Goal: Task Accomplishment & Management: Manage account settings

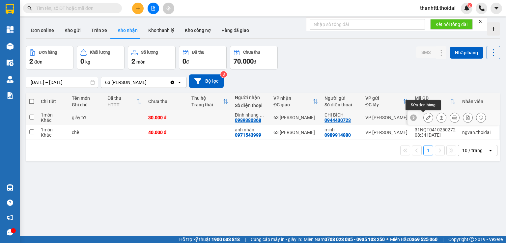
click at [426, 118] on icon at bounding box center [428, 117] width 5 height 5
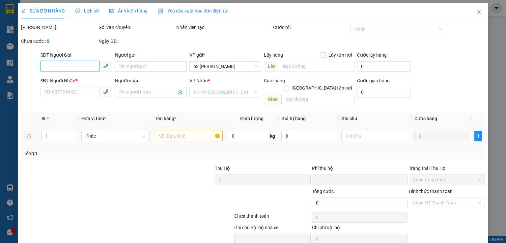
type input "0944430723"
type input "CHỊ BÍCH"
type input "0989380368"
type input "Đinh nhung- gửi giấy tờ"
type input "0"
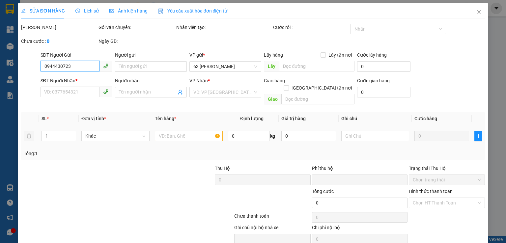
type input "30.000"
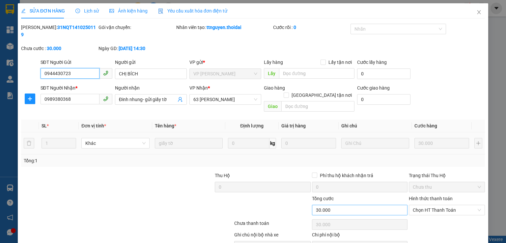
scroll to position [22, 0]
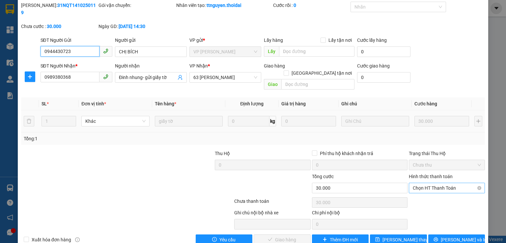
click at [417, 183] on span "Chọn HT Thanh Toán" at bounding box center [447, 188] width 68 height 10
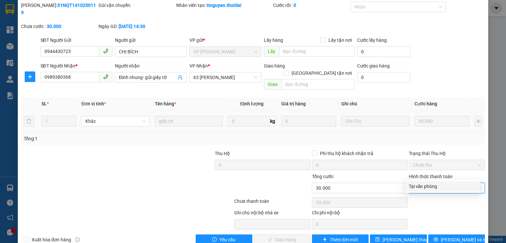
click at [415, 188] on div "Tại văn phòng" at bounding box center [443, 186] width 68 height 7
type input "0"
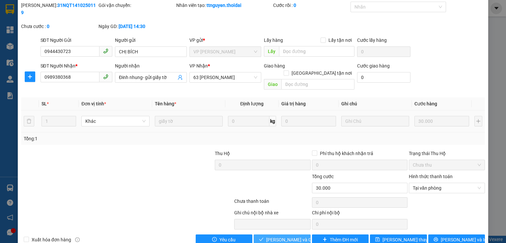
click at [282, 236] on span "[PERSON_NAME] và Giao hàng" at bounding box center [297, 239] width 63 height 7
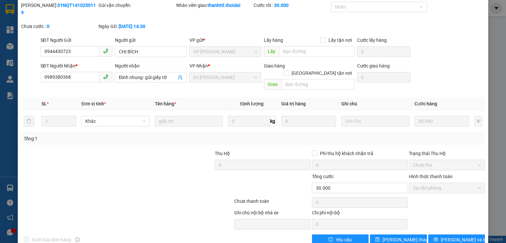
scroll to position [0, 0]
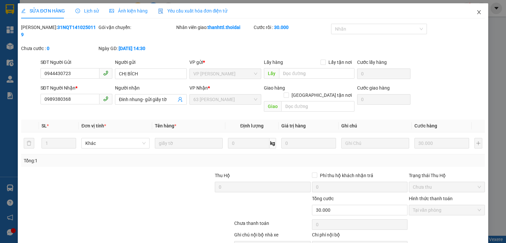
click at [477, 14] on icon "close" at bounding box center [479, 12] width 5 height 5
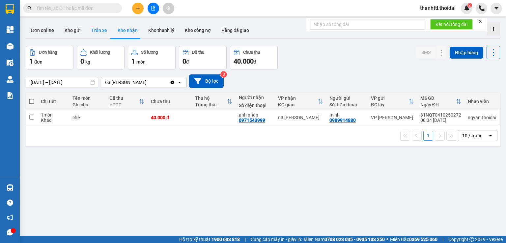
click at [97, 32] on button "Trên xe" at bounding box center [99, 30] width 26 height 16
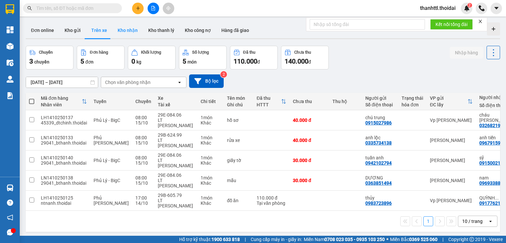
click at [124, 31] on button "Kho nhận" at bounding box center [127, 30] width 31 height 16
type input "[DATE] – [DATE]"
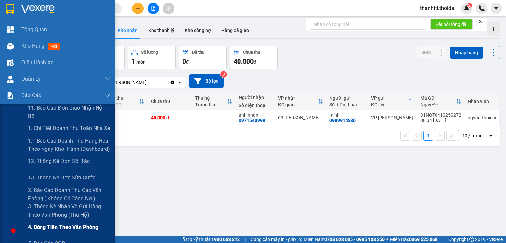
click at [46, 226] on span "4. Dòng tiền theo văn phòng" at bounding box center [63, 227] width 70 height 8
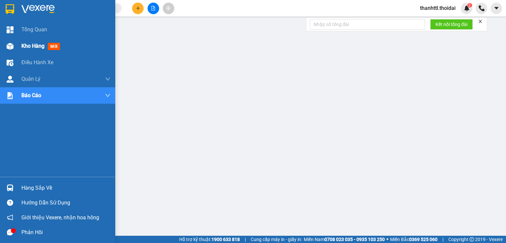
click at [36, 46] on span "Kho hàng" at bounding box center [32, 46] width 23 height 6
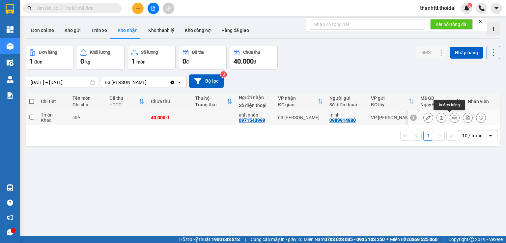
click at [453, 118] on icon at bounding box center [455, 117] width 5 height 5
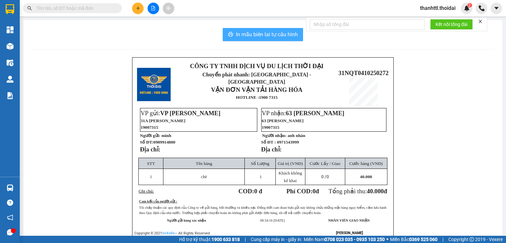
click at [240, 39] on button "In mẫu biên lai tự cấu hình" at bounding box center [263, 34] width 80 height 13
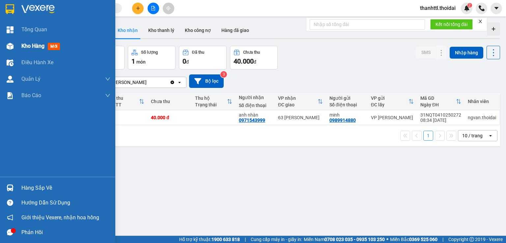
click at [40, 48] on span "Kho hàng" at bounding box center [32, 46] width 23 height 6
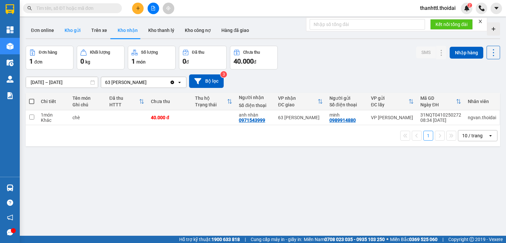
click at [80, 33] on button "Kho gửi" at bounding box center [72, 30] width 27 height 16
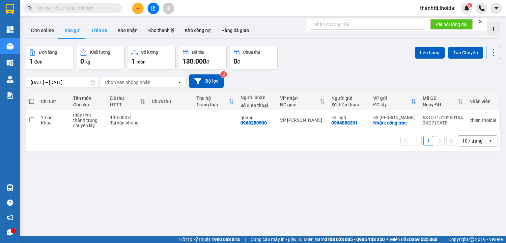
click at [99, 35] on button "Trên xe" at bounding box center [99, 30] width 26 height 16
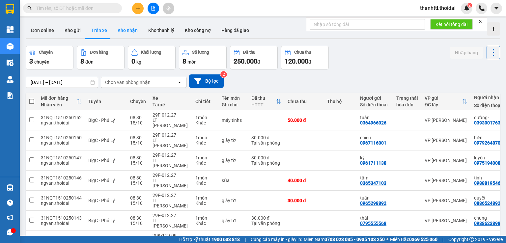
click at [121, 30] on button "Kho nhận" at bounding box center [127, 30] width 31 height 16
type input "[DATE] – [DATE]"
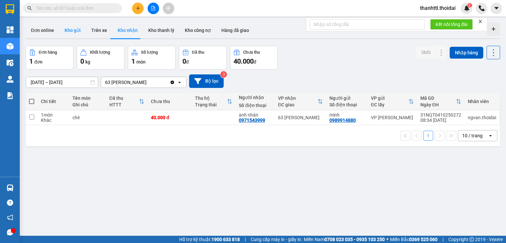
click at [69, 30] on button "Kho gửi" at bounding box center [72, 30] width 27 height 16
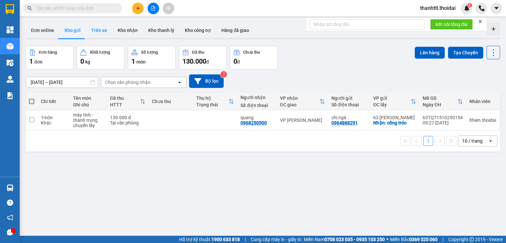
click at [96, 29] on button "Trên xe" at bounding box center [99, 30] width 26 height 16
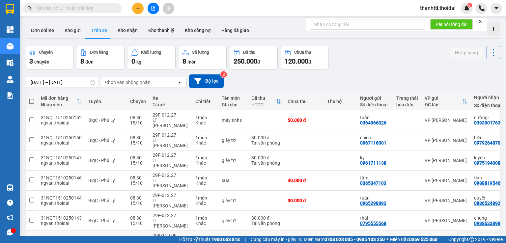
scroll to position [30, 0]
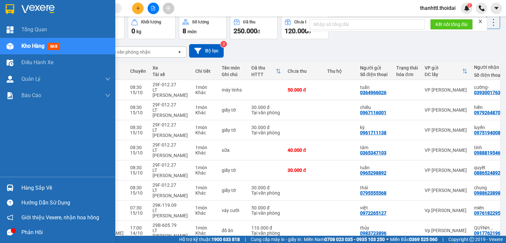
click at [34, 187] on div "Hàng sắp về" at bounding box center [65, 188] width 89 height 10
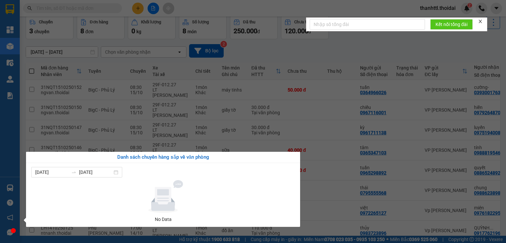
click at [329, 56] on section "Kết quả tìm kiếm ( 0 ) Bộ lọc No Data thanhttl.thoidai 2 Tổng Quan Kho hàng mới…" at bounding box center [253, 121] width 506 height 243
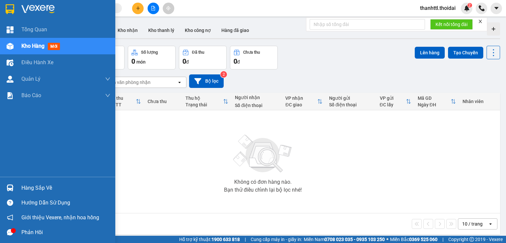
click at [37, 184] on div "Hàng sắp về" at bounding box center [65, 188] width 89 height 10
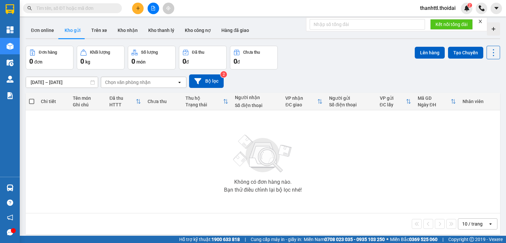
click at [219, 125] on section "Kết quả tìm kiếm ( 0 ) Bộ lọc No Data thanhttl.thoidai 2 Tổng Quan Kho hàng mới…" at bounding box center [253, 121] width 506 height 243
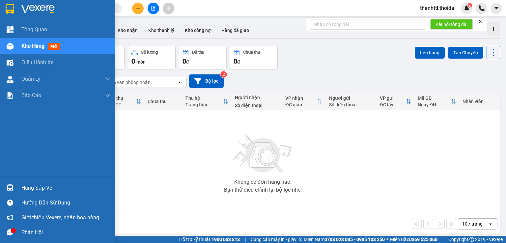
click at [29, 186] on div "Hàng sắp về" at bounding box center [65, 188] width 89 height 10
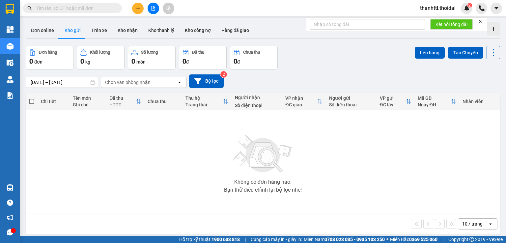
click at [384, 131] on section "Kết quả tìm kiếm ( 0 ) Bộ lọc No Data thanhttl.thoidai 2 Tổng Quan Kho hàng mới…" at bounding box center [253, 121] width 506 height 243
click at [96, 31] on button "Trên xe" at bounding box center [99, 30] width 26 height 16
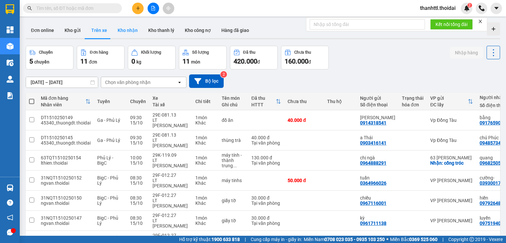
click at [127, 32] on button "Kho nhận" at bounding box center [127, 30] width 31 height 16
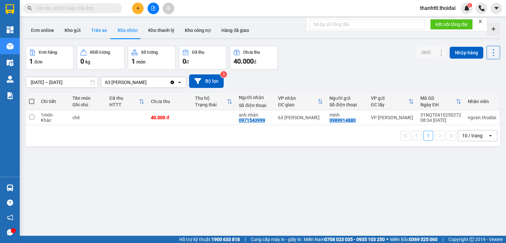
click at [100, 33] on button "Trên xe" at bounding box center [99, 30] width 26 height 16
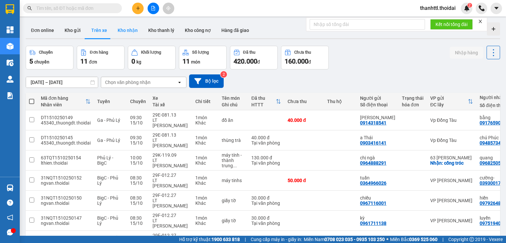
click at [130, 31] on button "Kho nhận" at bounding box center [127, 30] width 31 height 16
type input "[DATE] – [DATE]"
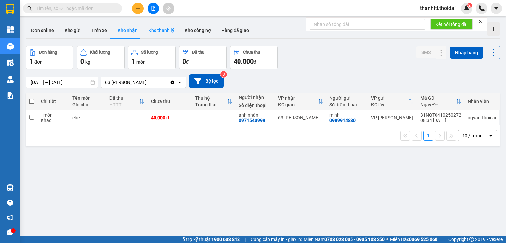
click at [162, 32] on button "Kho thanh lý" at bounding box center [161, 30] width 37 height 16
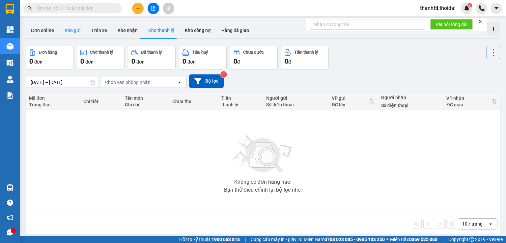
click at [68, 36] on button "Kho gửi" at bounding box center [72, 30] width 27 height 16
type input "[DATE] – [DATE]"
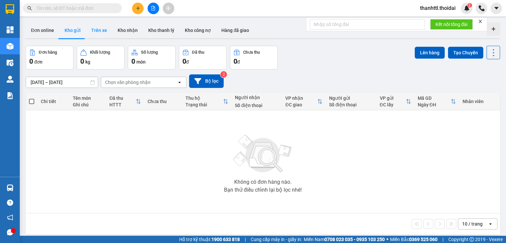
click at [100, 31] on button "Trên xe" at bounding box center [99, 30] width 26 height 16
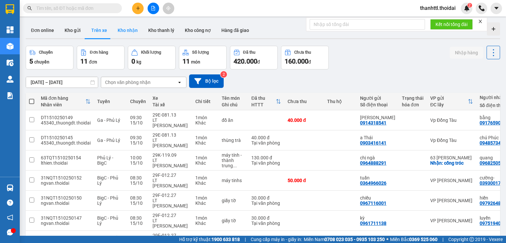
click at [129, 32] on button "Kho nhận" at bounding box center [127, 30] width 31 height 16
type input "[DATE] – [DATE]"
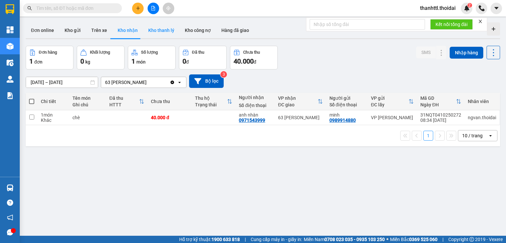
click at [162, 30] on button "Kho thanh lý" at bounding box center [161, 30] width 37 height 16
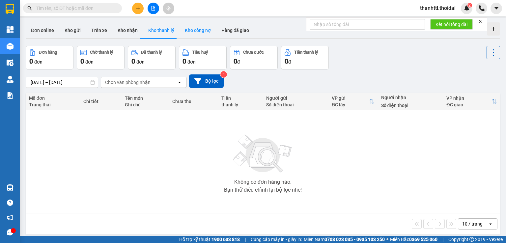
click at [198, 31] on button "Kho công nợ" at bounding box center [198, 30] width 37 height 16
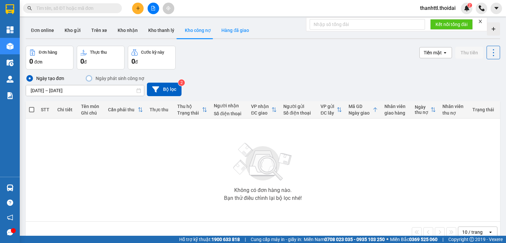
click at [236, 32] on button "Hàng đã giao" at bounding box center [235, 30] width 38 height 16
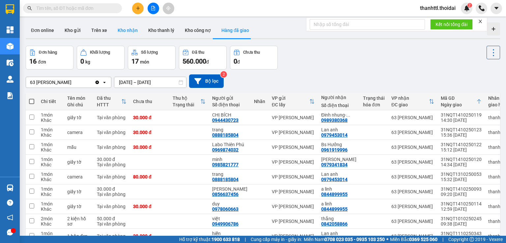
click at [125, 32] on button "Kho nhận" at bounding box center [127, 30] width 31 height 16
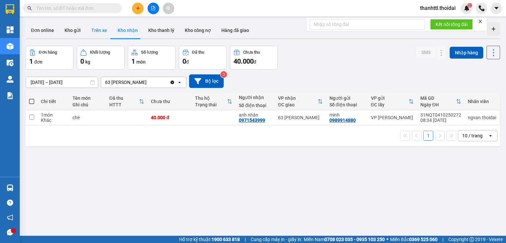
click at [103, 31] on button "Trên xe" at bounding box center [99, 30] width 26 height 16
type input "[DATE] – [DATE]"
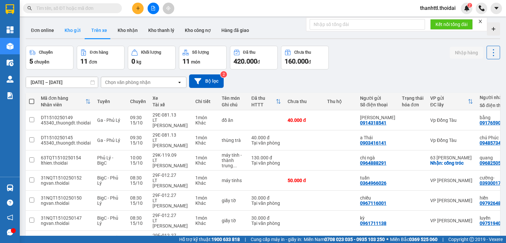
click at [73, 30] on button "Kho gửi" at bounding box center [72, 30] width 27 height 16
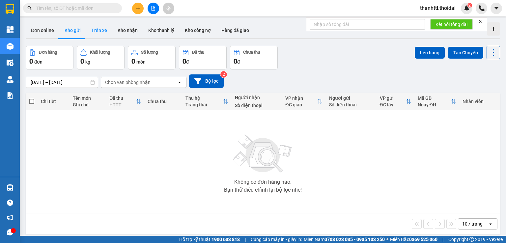
click at [105, 33] on button "Trên xe" at bounding box center [99, 30] width 26 height 16
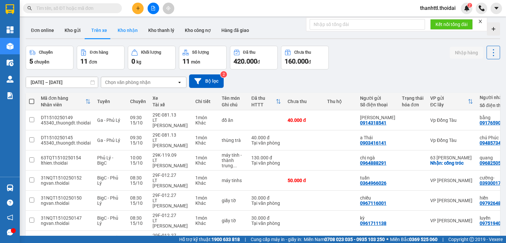
click at [122, 33] on button "Kho nhận" at bounding box center [127, 30] width 31 height 16
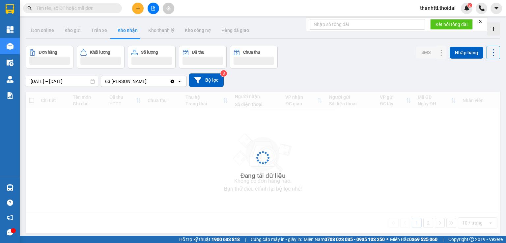
type input "[DATE] – [DATE]"
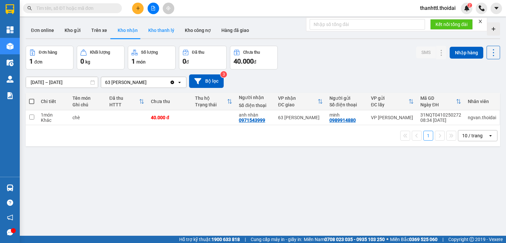
click at [157, 33] on button "Kho thanh lý" at bounding box center [161, 30] width 37 height 16
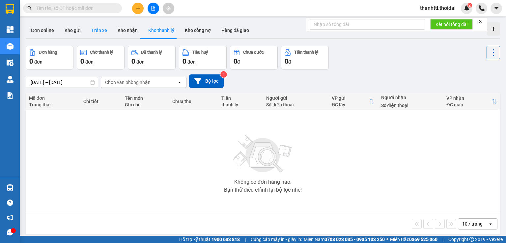
click at [93, 32] on button "Trên xe" at bounding box center [99, 30] width 26 height 16
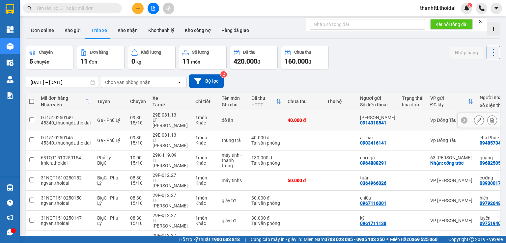
scroll to position [73, 0]
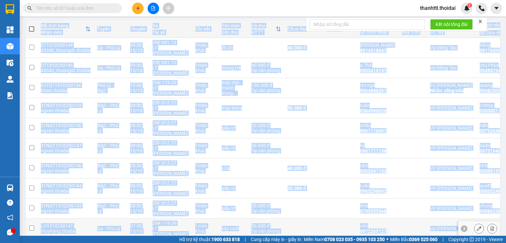
drag, startPoint x: 421, startPoint y: 209, endPoint x: 480, endPoint y: 201, distance: 59.5
click at [480, 201] on div "Mã đơn hàng Nhân viên Tuyến Chuyến Xe Tài xế Chi tiết Tên món Ghi chú Đã thu HT…" at bounding box center [263, 140] width 475 height 240
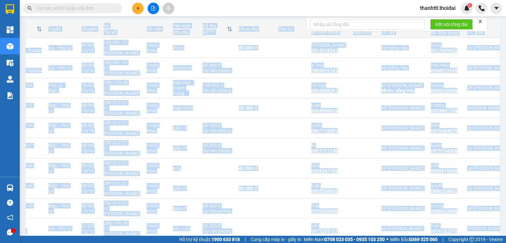
scroll to position [0, 0]
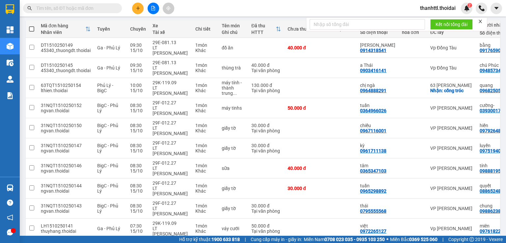
click at [89, 5] on input "text" at bounding box center [75, 8] width 78 height 7
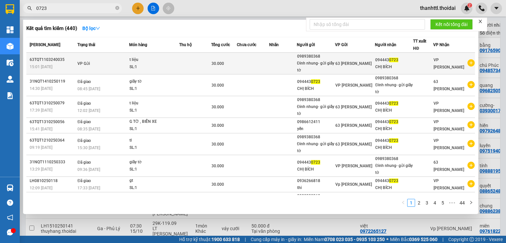
type input "0723"
click at [55, 62] on div "63TQT1103240035" at bounding box center [53, 59] width 46 height 7
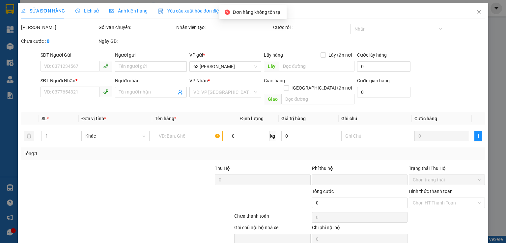
click at [93, 10] on span "Lịch sử" at bounding box center [87, 10] width 23 height 5
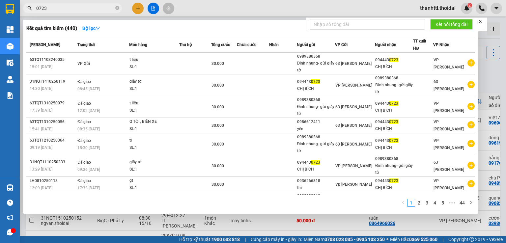
click at [68, 9] on input "0723" at bounding box center [75, 8] width 78 height 7
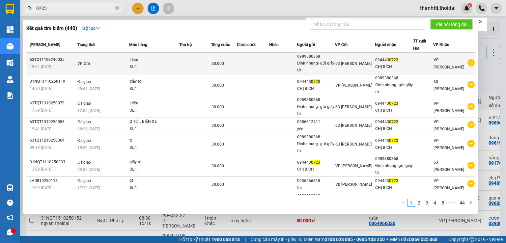
click at [51, 65] on span "15:01 - 11/03" at bounding box center [41, 67] width 23 height 5
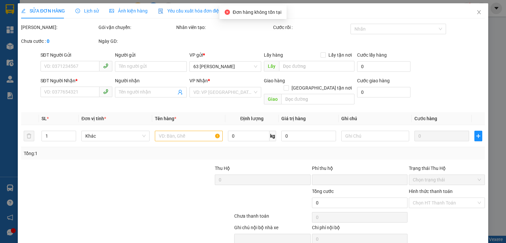
click at [89, 12] on span "Lịch sử" at bounding box center [87, 10] width 23 height 5
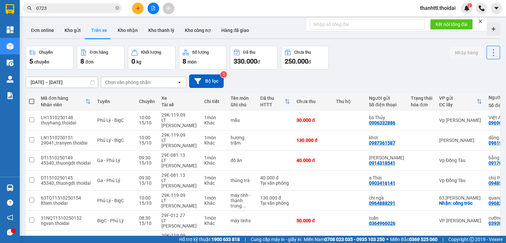
click at [72, 10] on input "0723" at bounding box center [75, 8] width 78 height 7
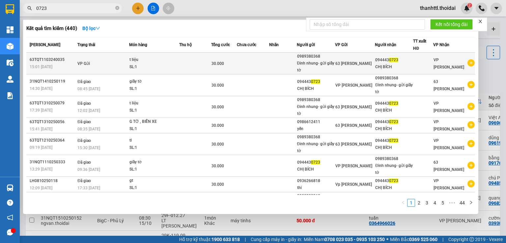
click at [79, 66] on td "VP Gửi" at bounding box center [102, 64] width 53 height 22
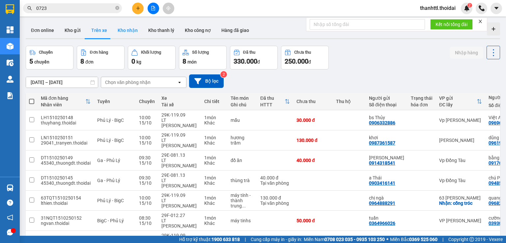
click at [126, 30] on button "Kho nhận" at bounding box center [127, 30] width 31 height 16
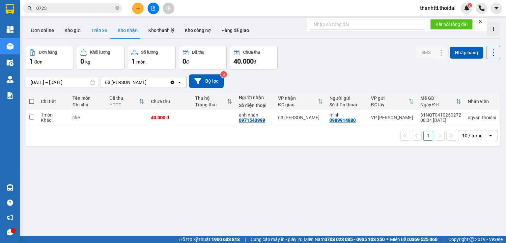
click at [102, 31] on button "Trên xe" at bounding box center [99, 30] width 26 height 16
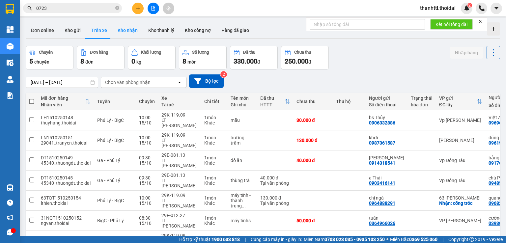
click at [132, 31] on button "Kho nhận" at bounding box center [127, 30] width 31 height 16
type input "[DATE] – [DATE]"
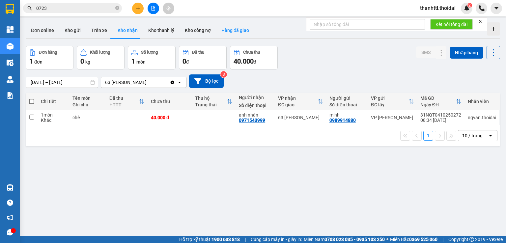
click at [238, 33] on button "Hàng đã giao" at bounding box center [235, 30] width 38 height 16
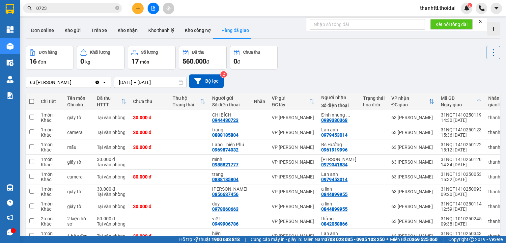
click at [103, 81] on icon "open" at bounding box center [104, 82] width 5 height 5
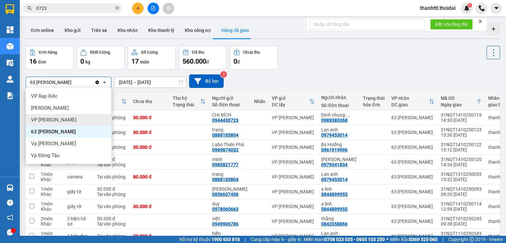
click at [65, 123] on span "VP [PERSON_NAME]" at bounding box center [54, 120] width 46 height 7
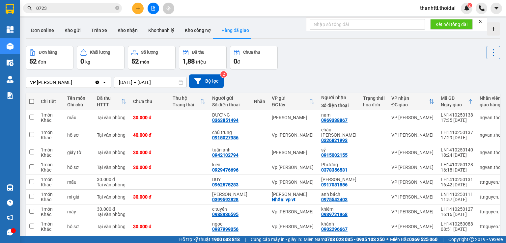
click at [135, 83] on input "[DATE] – [DATE]" at bounding box center [150, 82] width 72 height 11
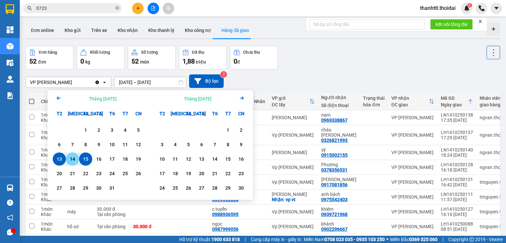
click at [71, 160] on div "14" at bounding box center [72, 159] width 9 height 8
click at [72, 161] on div "14" at bounding box center [72, 159] width 9 height 8
type input "14/10/2025 – 14/10/2025"
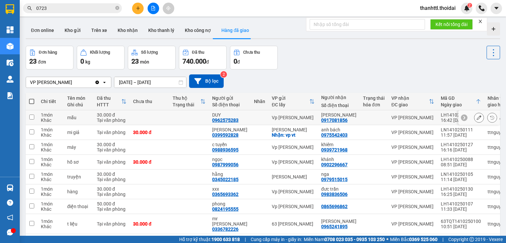
scroll to position [57, 0]
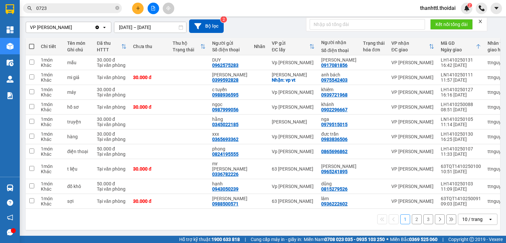
click at [414, 219] on button "2" at bounding box center [417, 220] width 10 height 10
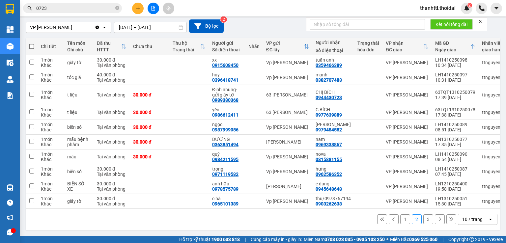
scroll to position [0, 0]
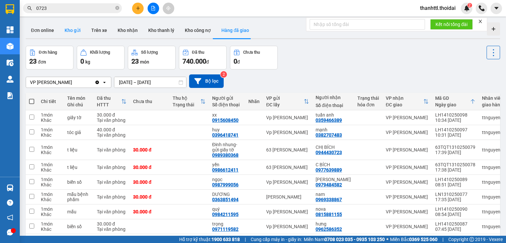
click at [69, 33] on button "Kho gửi" at bounding box center [72, 30] width 27 height 16
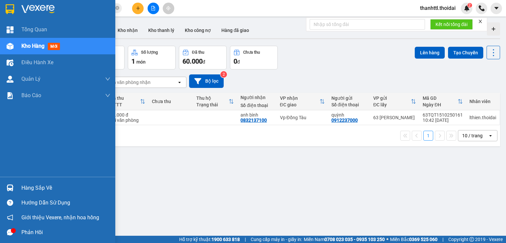
click at [27, 190] on div "Hàng sắp về" at bounding box center [65, 188] width 89 height 10
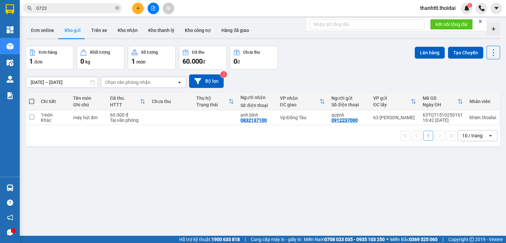
drag, startPoint x: 315, startPoint y: 178, endPoint x: 209, endPoint y: 97, distance: 133.3
click at [313, 178] on section "Kết quả tìm kiếm ( 440 ) Bộ lọc Mã ĐH Trạng thái Món hàng Thu hộ Tổng cước Chưa…" at bounding box center [253, 121] width 506 height 243
click at [102, 33] on button "Trên xe" at bounding box center [99, 30] width 26 height 16
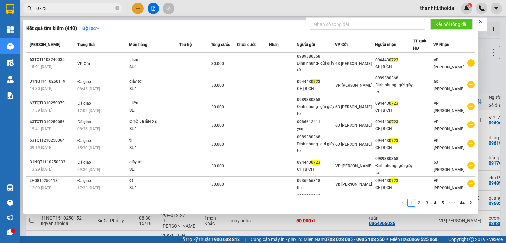
click at [69, 7] on input "0723" at bounding box center [75, 8] width 78 height 7
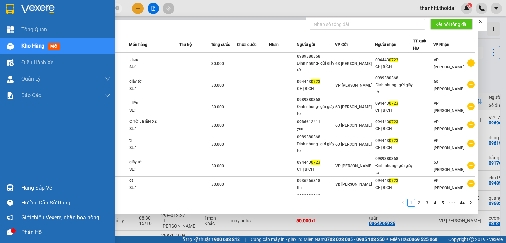
click at [36, 191] on div "Hàng sắp về" at bounding box center [65, 188] width 89 height 10
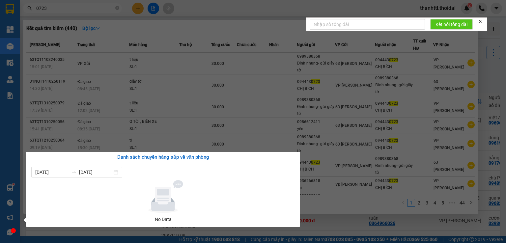
click at [190, 99] on section "Kết quả tìm kiếm ( 440 ) Bộ lọc Mã ĐH Trạng thái Món hàng Thu hộ Tổng cước Chưa…" at bounding box center [253, 121] width 506 height 243
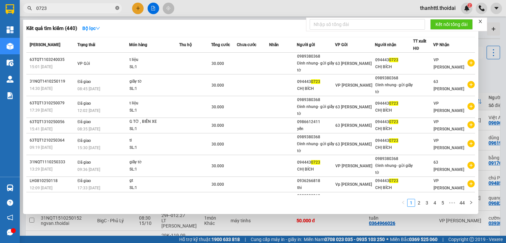
click at [115, 8] on icon "close-circle" at bounding box center [117, 8] width 4 height 4
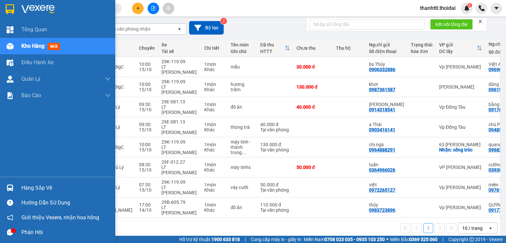
click at [42, 188] on div "Hàng sắp về" at bounding box center [65, 188] width 89 height 10
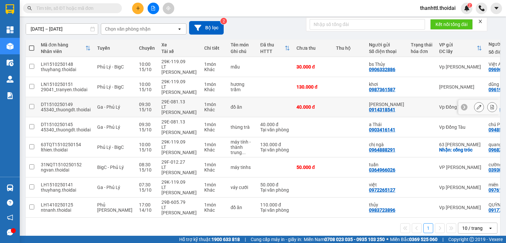
click at [319, 102] on section "Kết quả tìm kiếm ( 440 ) Bộ lọc Mã ĐH Trạng thái Món hàng Thu hộ Tổng cước Chưa…" at bounding box center [253, 121] width 506 height 243
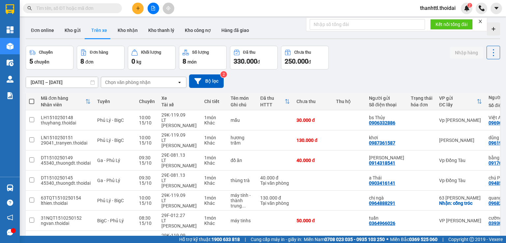
click at [96, 31] on button "Trên xe" at bounding box center [99, 30] width 26 height 16
click at [71, 29] on button "Kho gửi" at bounding box center [72, 30] width 27 height 16
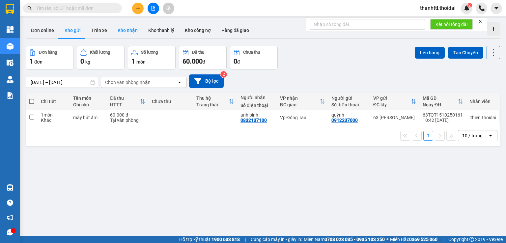
click at [131, 30] on button "Kho nhận" at bounding box center [127, 30] width 31 height 16
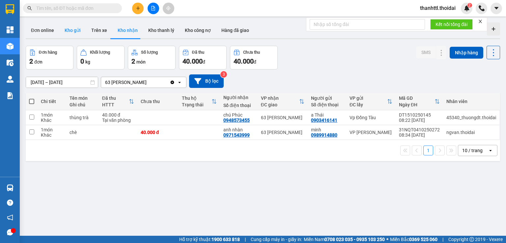
click at [77, 31] on button "Kho gửi" at bounding box center [72, 30] width 27 height 16
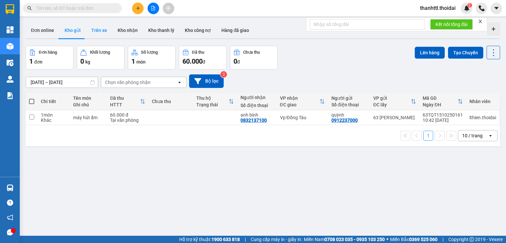
click at [98, 32] on button "Trên xe" at bounding box center [99, 30] width 26 height 16
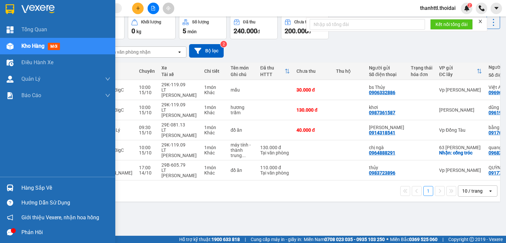
click at [43, 189] on div "Hàng sắp về" at bounding box center [65, 188] width 89 height 10
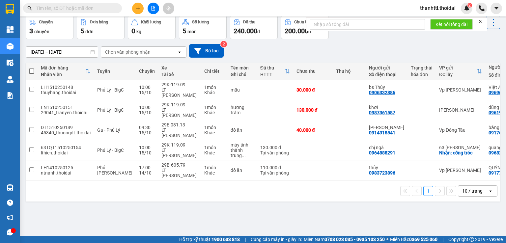
click at [335, 202] on section "Kết quả tìm kiếm ( 440 ) Bộ lọc Mã ĐH Trạng thái Món hàng Thu hộ Tổng cước Chưa…" at bounding box center [253, 121] width 506 height 243
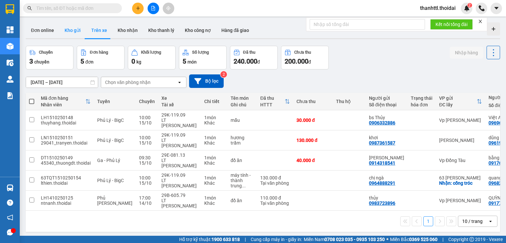
click at [78, 30] on button "Kho gửi" at bounding box center [72, 30] width 27 height 16
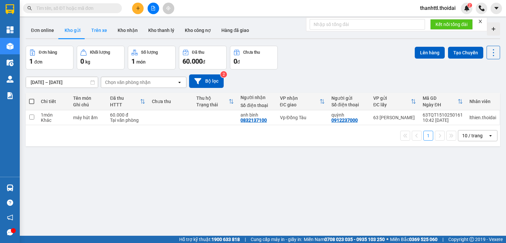
click at [104, 32] on button "Trên xe" at bounding box center [99, 30] width 26 height 16
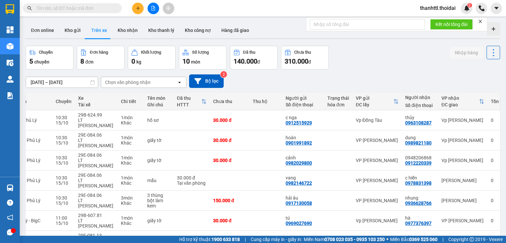
click at [100, 32] on button "Trên xe" at bounding box center [99, 30] width 26 height 16
click at [69, 31] on button "Kho gửi" at bounding box center [72, 30] width 27 height 16
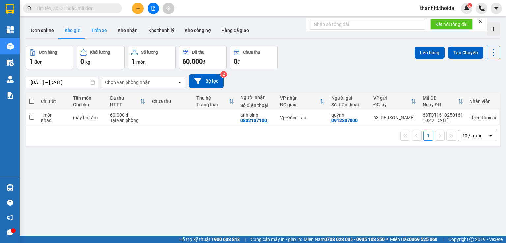
click at [96, 31] on button "Trên xe" at bounding box center [99, 30] width 26 height 16
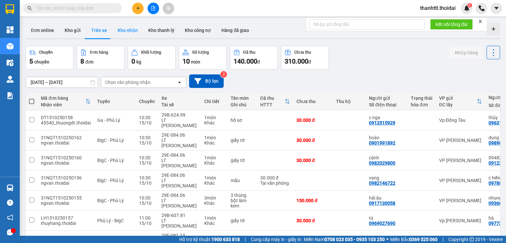
click at [121, 29] on button "Kho nhận" at bounding box center [127, 30] width 31 height 16
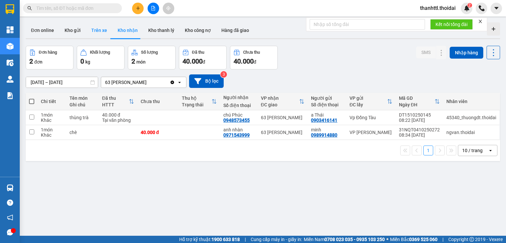
click at [104, 31] on button "Trên xe" at bounding box center [99, 30] width 26 height 16
type input "[DATE] – [DATE]"
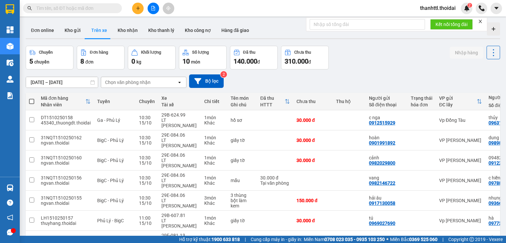
click at [104, 32] on button "Trên xe" at bounding box center [99, 30] width 26 height 16
